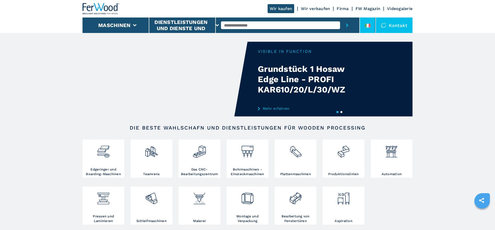
click at [370, 25] on icon at bounding box center [370, 26] width 2 height 4
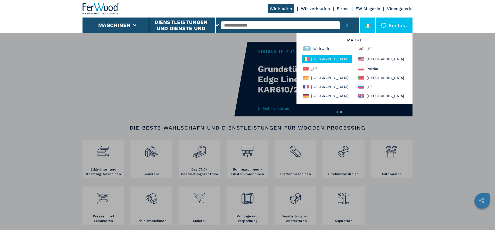
click at [313, 59] on div "[GEOGRAPHIC_DATA]" at bounding box center [327, 59] width 50 height 8
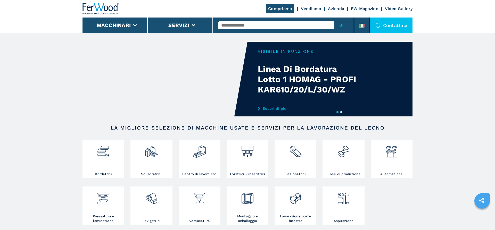
scroll to position [53, 0]
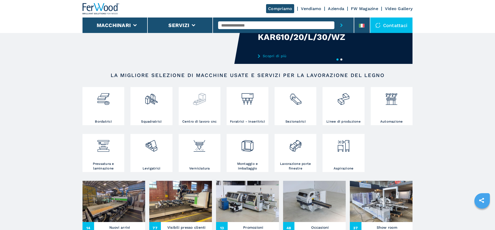
click at [202, 99] on img at bounding box center [200, 97] width 14 height 18
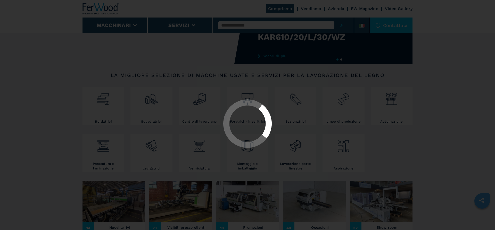
scroll to position [0, 0]
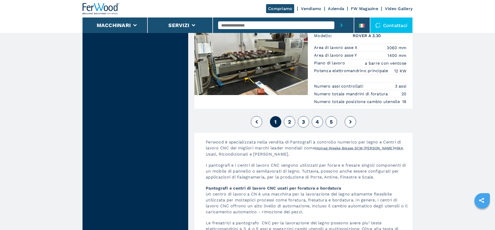
scroll to position [1301, 0]
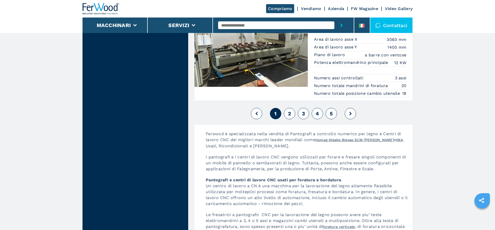
click at [332, 117] on span "5" at bounding box center [331, 114] width 3 height 6
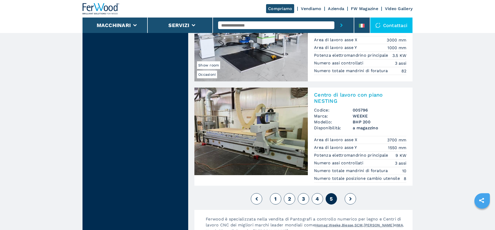
scroll to position [1052, 0]
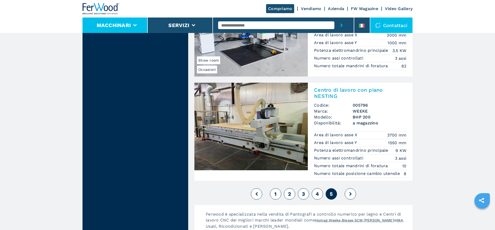
click at [126, 25] on button "Macchinari" at bounding box center [114, 25] width 34 height 6
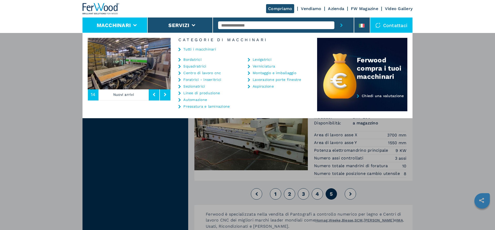
click at [192, 94] on link "Linee di produzione" at bounding box center [201, 93] width 37 height 4
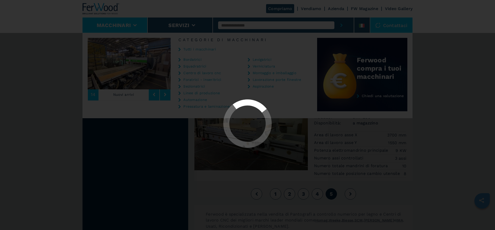
scroll to position [0, 0]
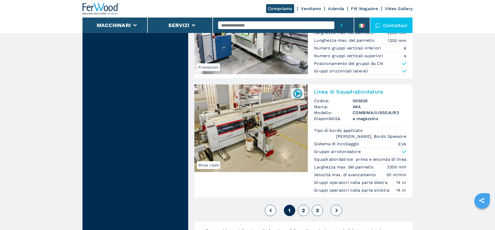
scroll to position [1131, 0]
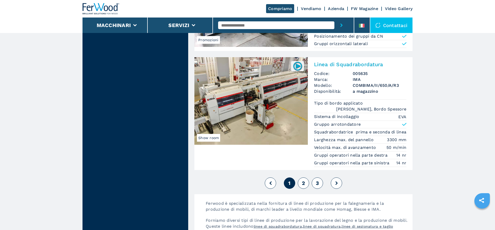
click at [305, 184] on span "2" at bounding box center [303, 183] width 3 height 6
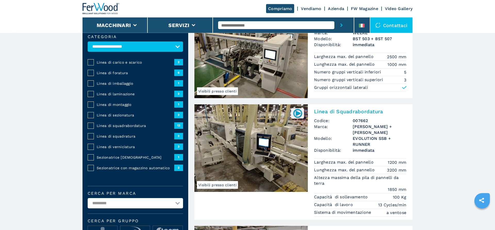
scroll to position [26, 0]
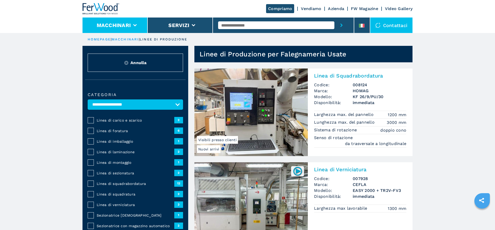
click at [121, 26] on button "Macchinari" at bounding box center [114, 25] width 34 height 6
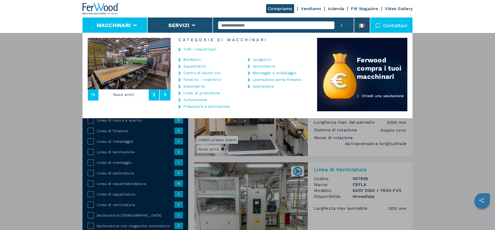
click at [189, 107] on link "Pressatura e laminazione" at bounding box center [206, 107] width 46 height 4
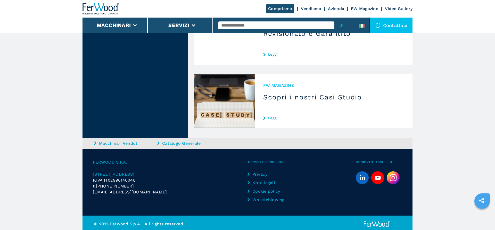
scroll to position [1533, 0]
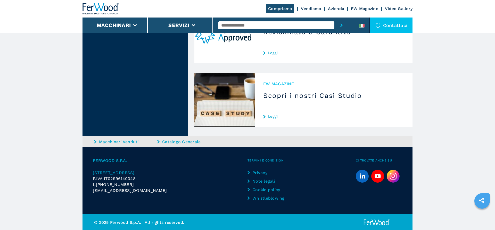
click at [243, 113] on img at bounding box center [224, 100] width 61 height 54
click at [274, 115] on link "Leggi" at bounding box center [333, 117] width 141 height 4
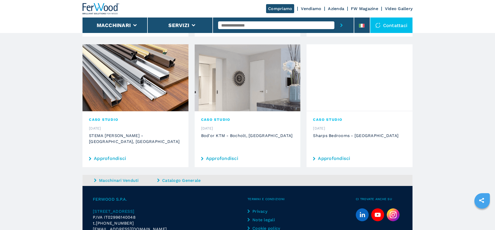
scroll to position [415, 0]
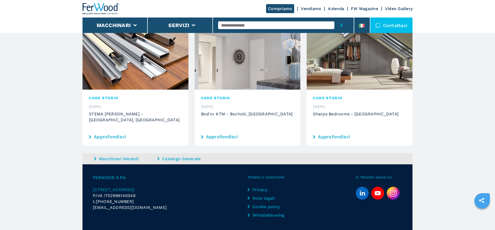
click at [335, 9] on link "Azienda" at bounding box center [336, 8] width 16 height 5
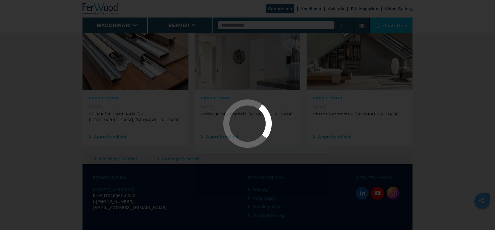
scroll to position [0, 0]
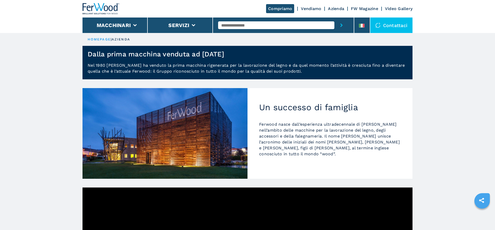
click at [391, 9] on link "Video Gallery" at bounding box center [399, 8] width 28 height 5
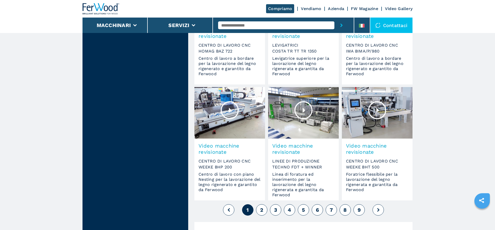
scroll to position [368, 0]
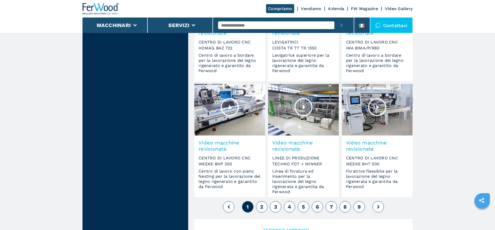
click at [357, 207] on button "9" at bounding box center [359, 206] width 11 height 11
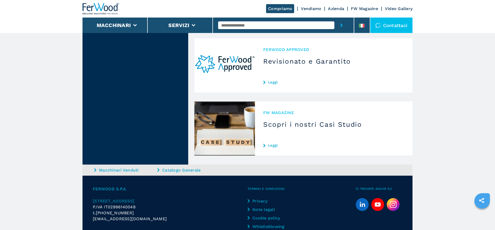
scroll to position [342, 0]
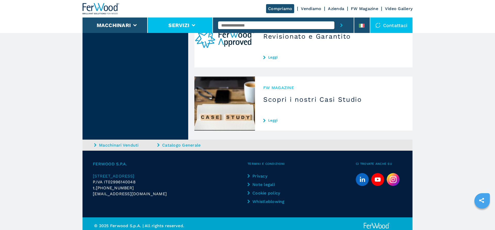
click at [177, 24] on button "Servizi" at bounding box center [178, 25] width 21 height 6
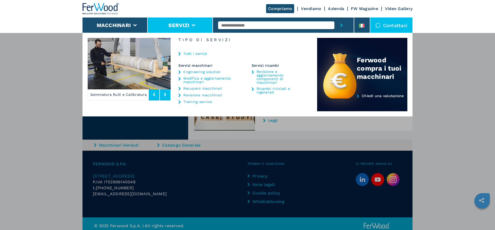
click at [165, 95] on icon at bounding box center [165, 95] width 2 height 4
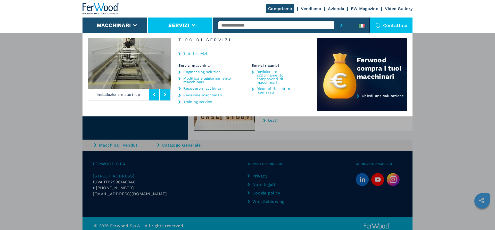
click at [165, 94] on icon at bounding box center [165, 95] width 2 height 4
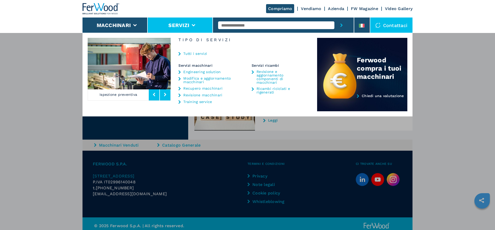
click at [165, 94] on icon at bounding box center [165, 95] width 2 height 4
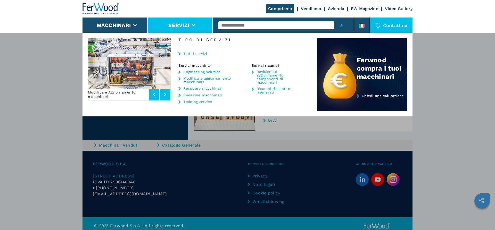
click at [165, 94] on icon at bounding box center [165, 95] width 2 height 4
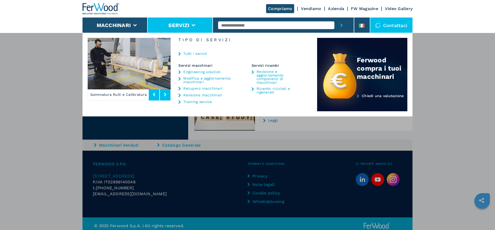
click at [95, 145] on div "Macchinari Bordatrici Squadratrici Centro di lavoro cnc Foratrici - inseritrici…" at bounding box center [247, 148] width 495 height 230
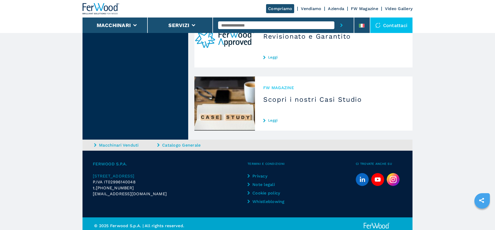
click at [95, 145] on icon at bounding box center [95, 145] width 2 height 4
